Goal: Obtain resource: Download file/media

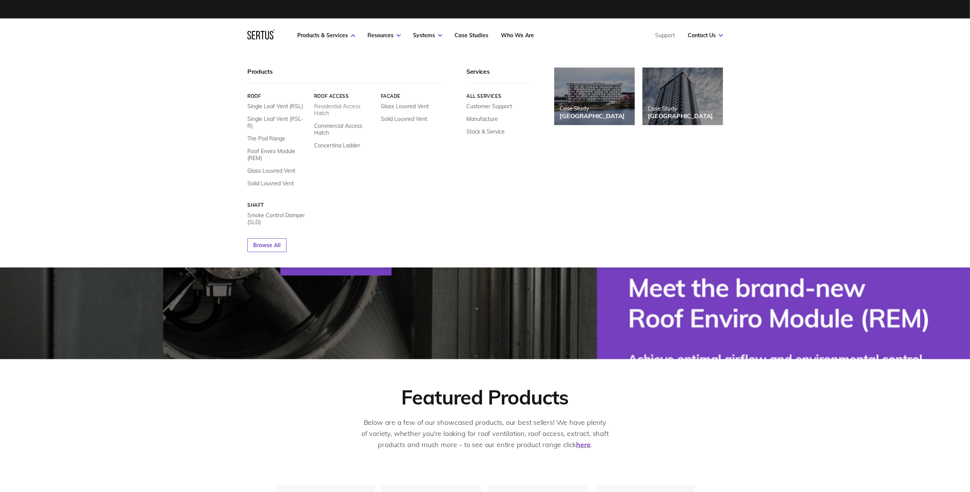
click at [333, 105] on link "Residential Access Hatch" at bounding box center [344, 110] width 61 height 14
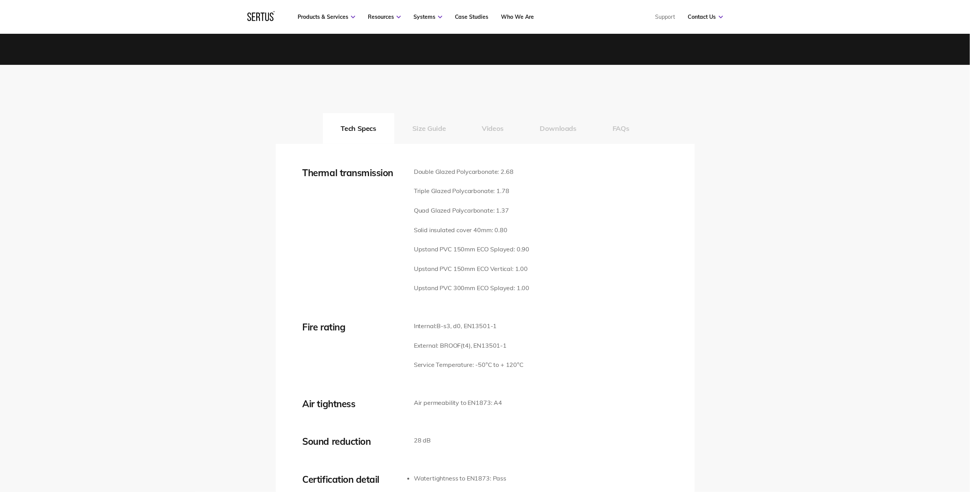
scroll to position [972, 0]
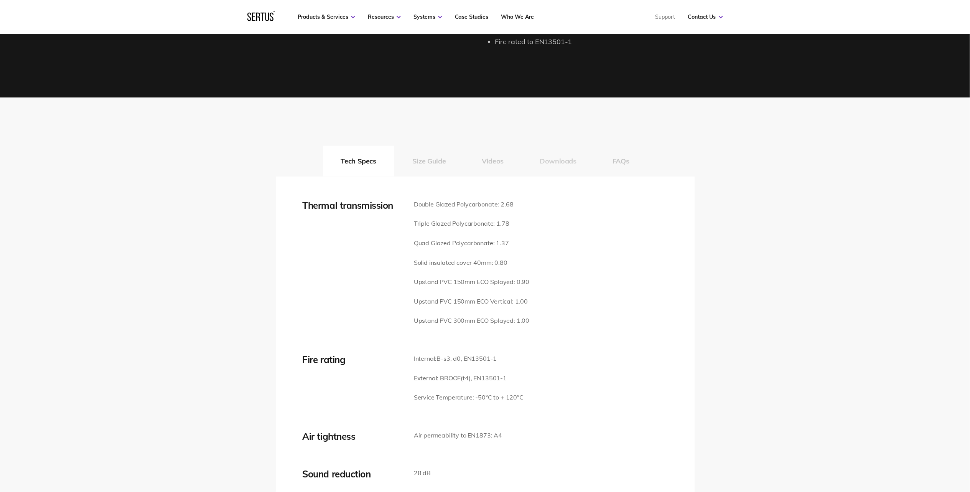
click at [556, 151] on button "Downloads" at bounding box center [558, 161] width 73 height 31
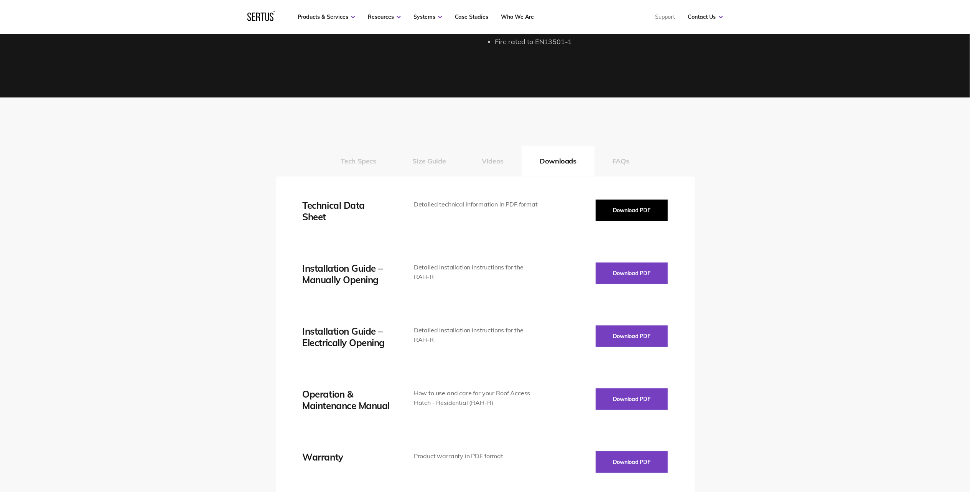
click at [639, 200] on button "Download PDF" at bounding box center [632, 210] width 72 height 21
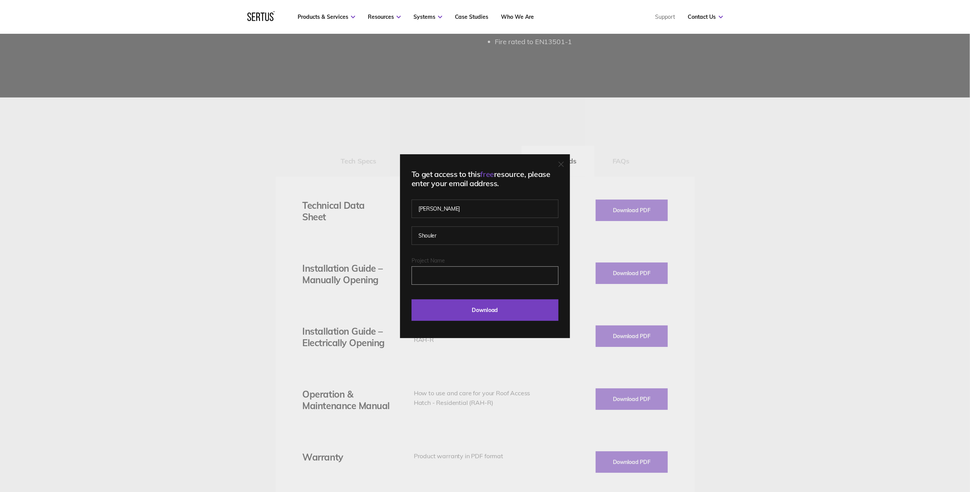
click at [463, 272] on input "Project Name" at bounding box center [485, 275] width 147 height 18
type input "[GEOGRAPHIC_DATA],"
click at [485, 311] on input "Download" at bounding box center [485, 309] width 147 height 21
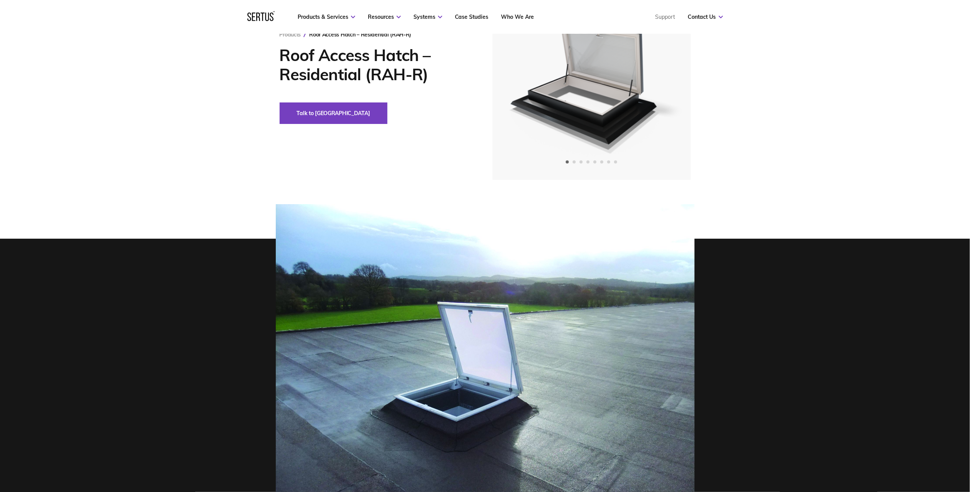
scroll to position [0, 0]
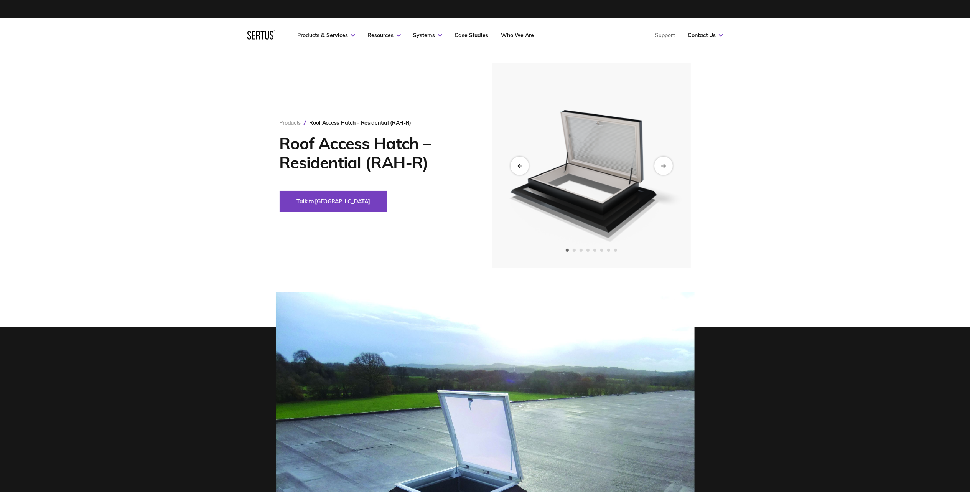
click at [587, 174] on img at bounding box center [591, 165] width 188 height 205
click at [659, 168] on div "Next slide" at bounding box center [663, 165] width 19 height 19
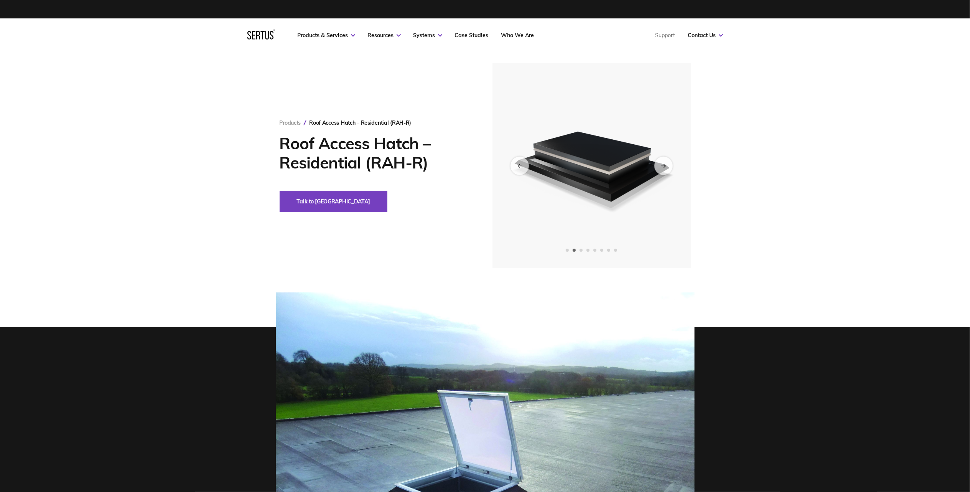
click at [779, 197] on div "Products Roof Access Hatch – Residential (RAH-R) Roof Access Hatch – Residentia…" at bounding box center [485, 165] width 970 height 205
click at [815, 93] on div "Products Roof Access Hatch – Residential (RAH-R) Roof Access Hatch – Residentia…" at bounding box center [485, 165] width 970 height 205
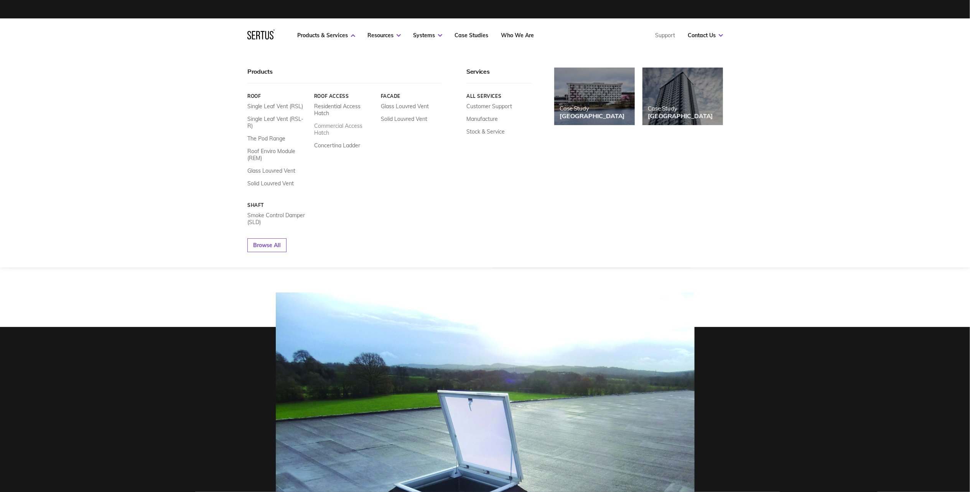
click at [332, 129] on link "Commercial Access Hatch" at bounding box center [344, 129] width 61 height 14
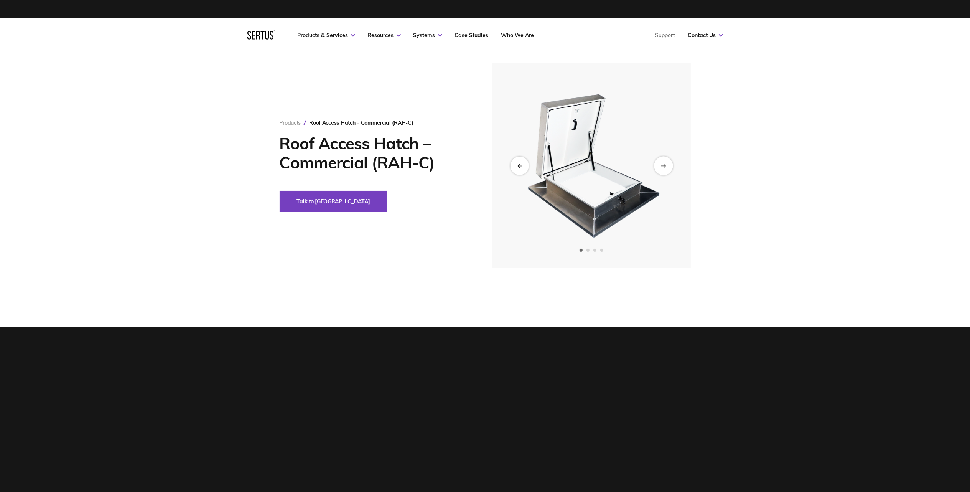
click at [669, 169] on div "Next slide" at bounding box center [663, 165] width 19 height 19
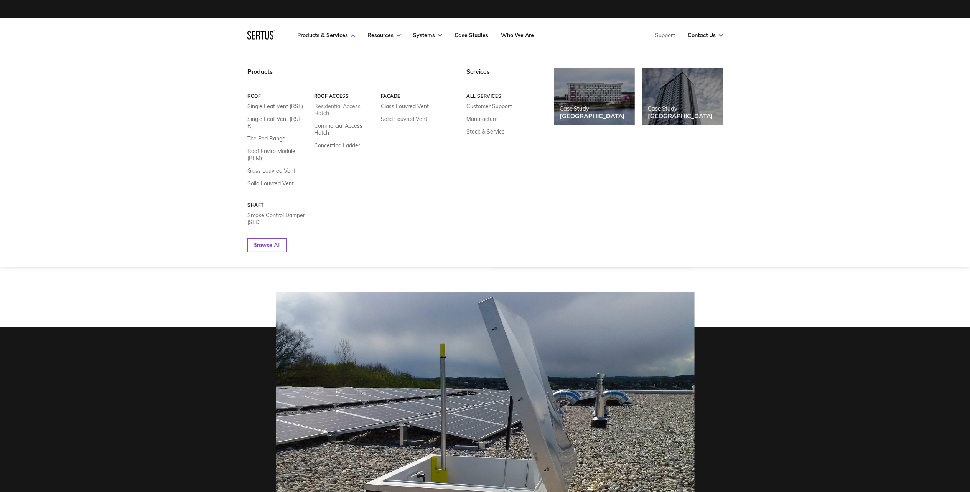
click at [328, 101] on div "Roof Access Residential Access Hatch Commercial Access Hatch Concertina Ladder" at bounding box center [344, 140] width 61 height 94
click at [330, 104] on link "Residential Access Hatch" at bounding box center [344, 110] width 61 height 14
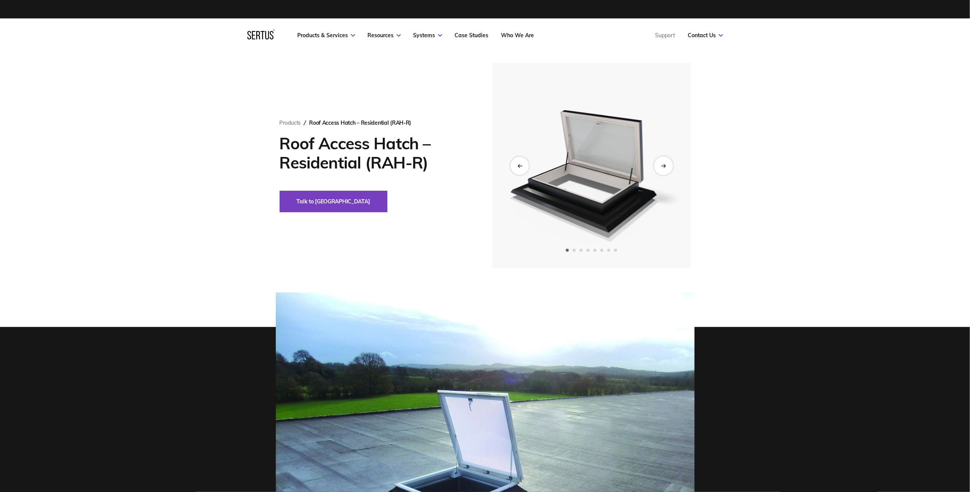
click at [670, 163] on div "Next slide" at bounding box center [663, 165] width 19 height 19
